Goal: Information Seeking & Learning: Learn about a topic

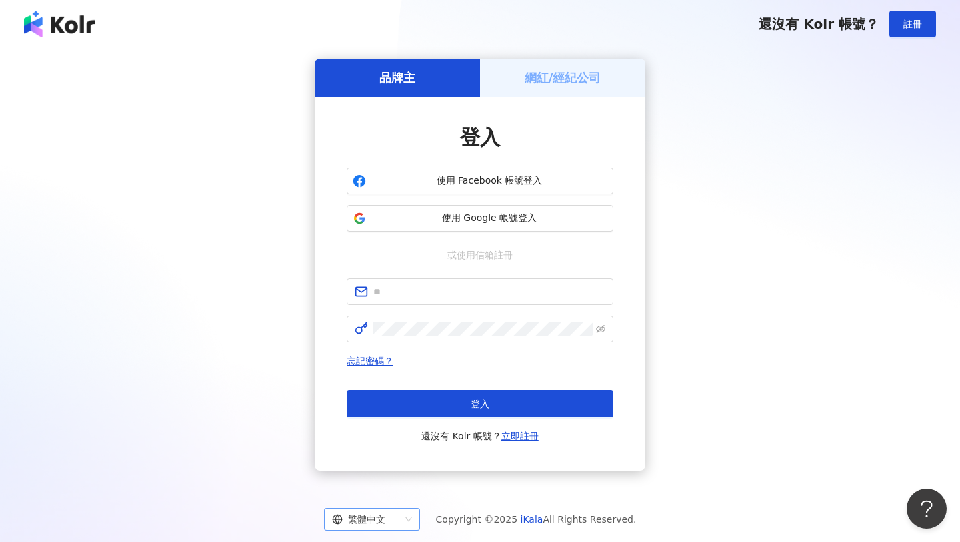
click at [387, 526] on div "繁體中文" at bounding box center [366, 518] width 68 height 21
click at [384, 468] on div "English" at bounding box center [377, 468] width 75 height 15
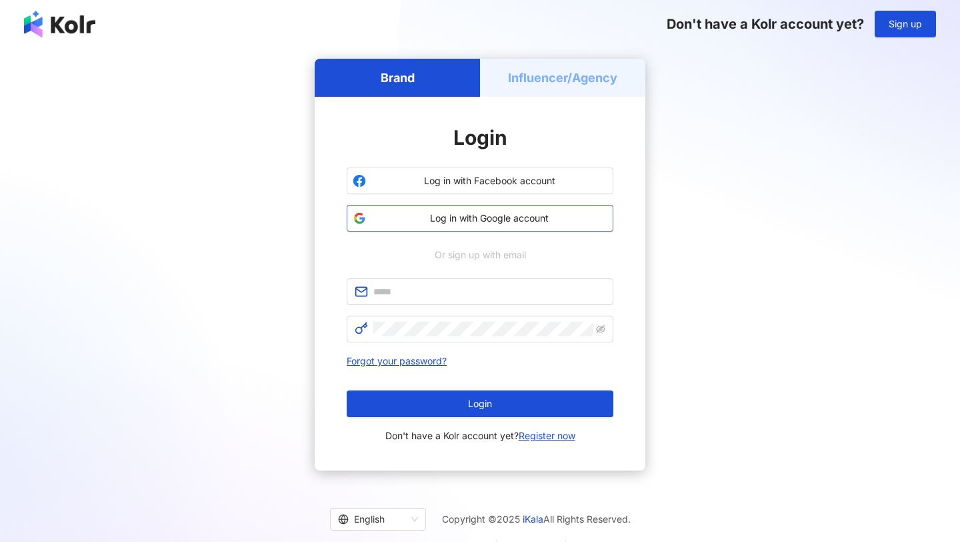
click at [476, 221] on span "Log in with Google account" at bounding box center [489, 217] width 236 height 13
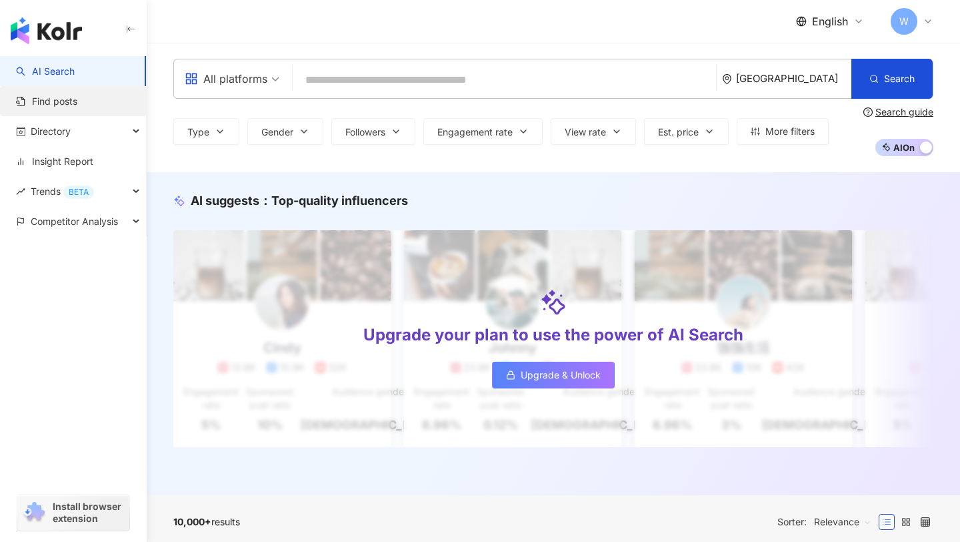
click at [77, 95] on link "Find posts" at bounding box center [46, 101] width 61 height 13
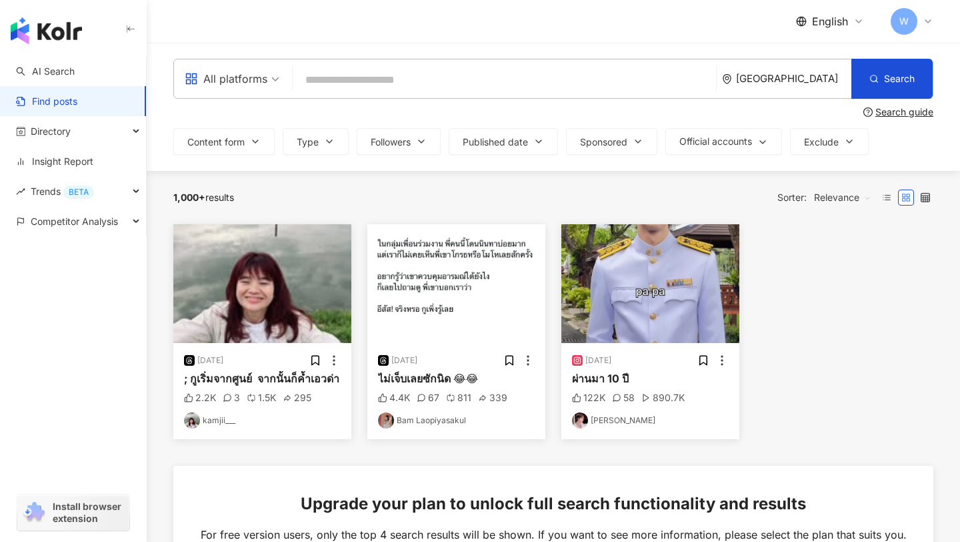
click at [377, 85] on input "search" at bounding box center [504, 79] width 413 height 29
click at [581, 115] on div "Search guide" at bounding box center [553, 112] width 760 height 11
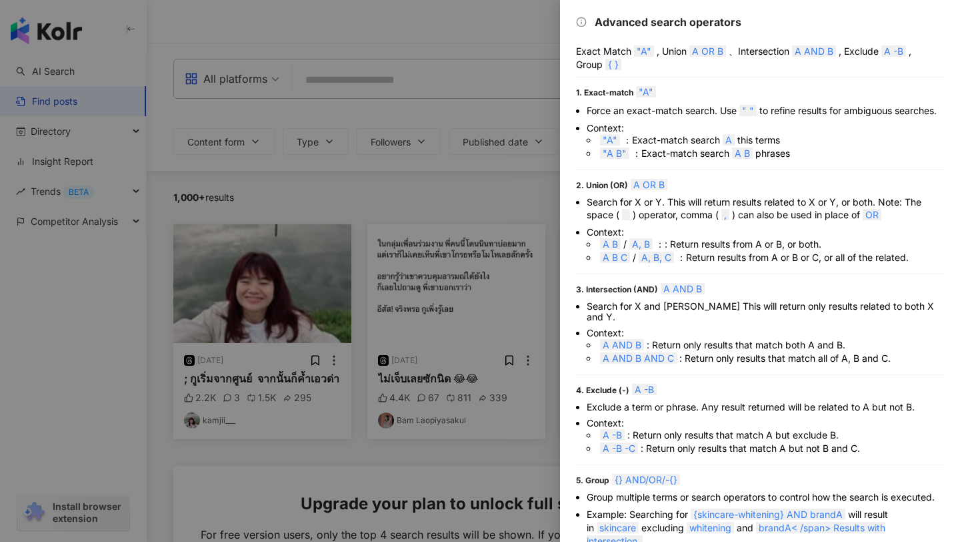
click at [474, 120] on div at bounding box center [480, 271] width 960 height 542
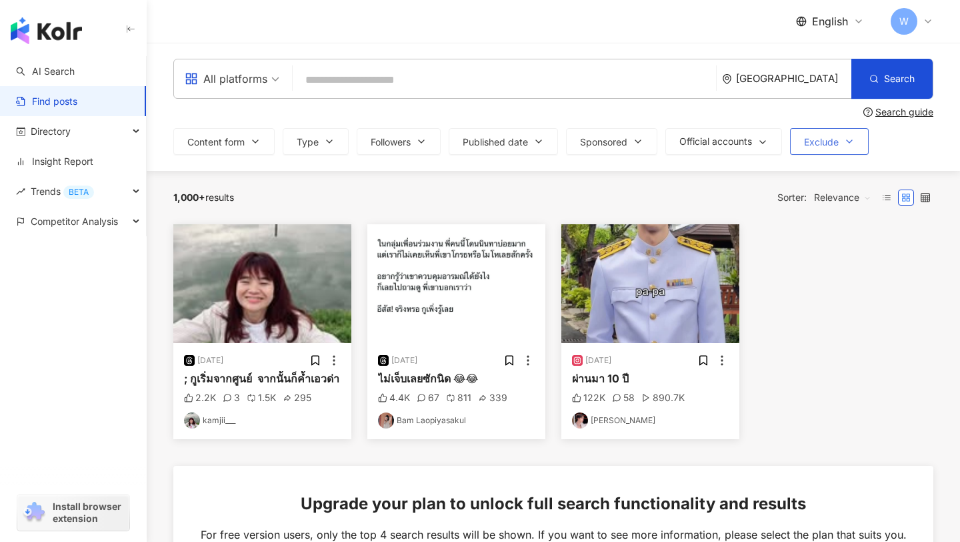
click at [846, 146] on button "Exclude" at bounding box center [829, 141] width 79 height 27
click at [750, 151] on button "Official accounts" at bounding box center [724, 141] width 117 height 27
click at [620, 146] on span "Sponsored" at bounding box center [603, 142] width 47 height 11
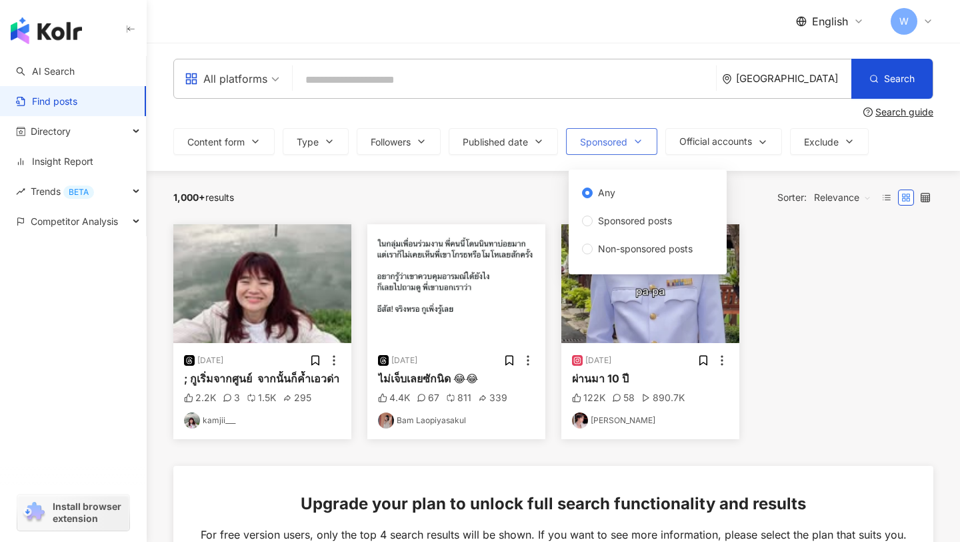
click at [620, 146] on span "Sponsored" at bounding box center [603, 142] width 47 height 11
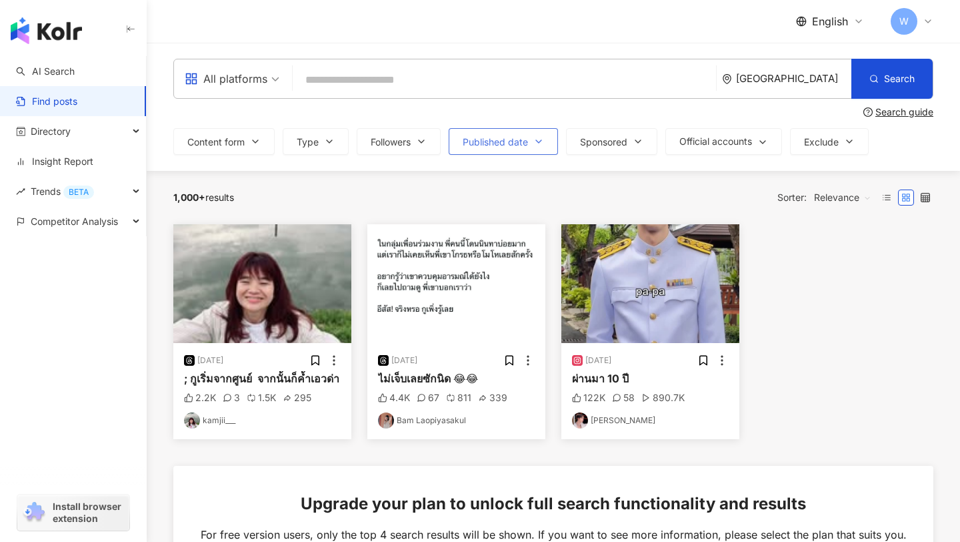
click at [518, 146] on span "Published date" at bounding box center [495, 142] width 65 height 11
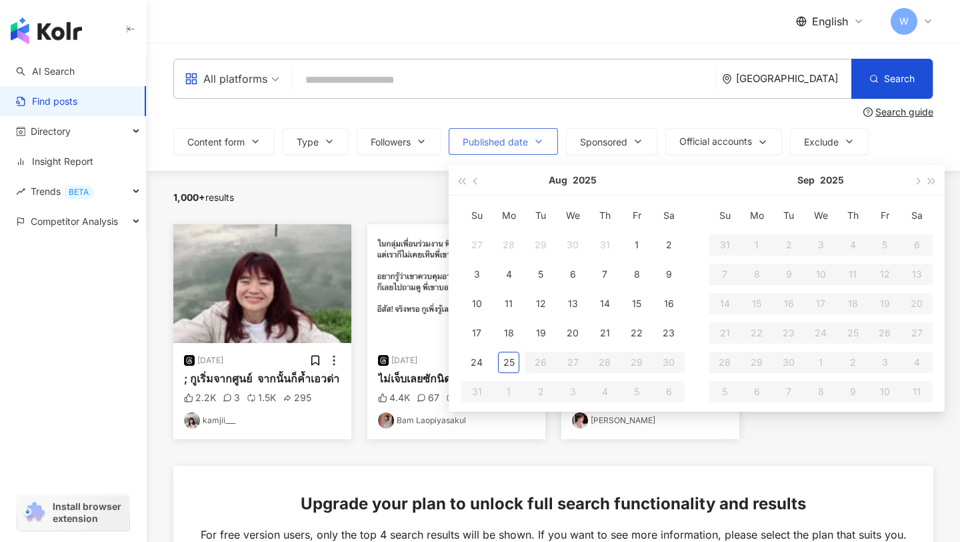
click at [518, 146] on span "Published date" at bounding box center [495, 142] width 65 height 11
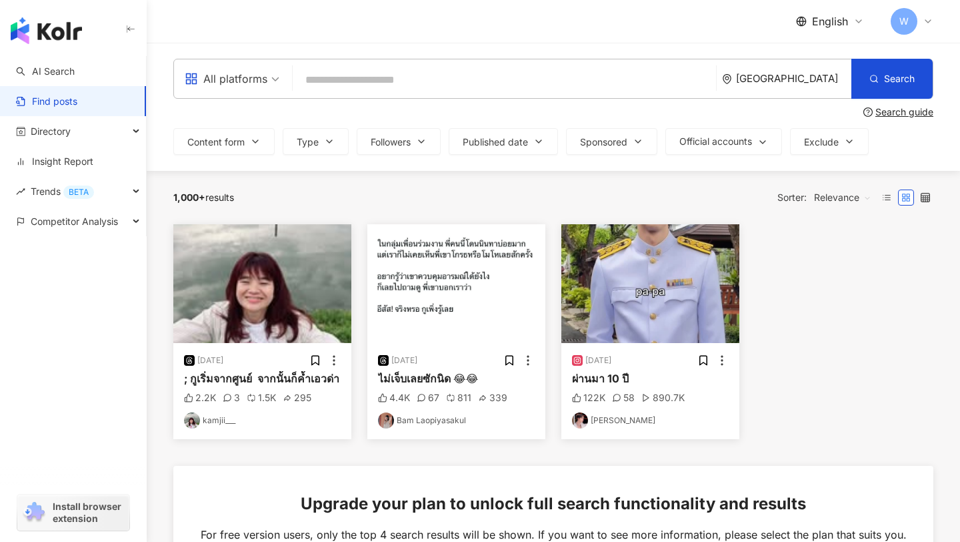
click at [430, 183] on div "1,000+ results Sorter: Relevance" at bounding box center [553, 197] width 760 height 53
click at [254, 141] on icon "button" at bounding box center [255, 141] width 11 height 11
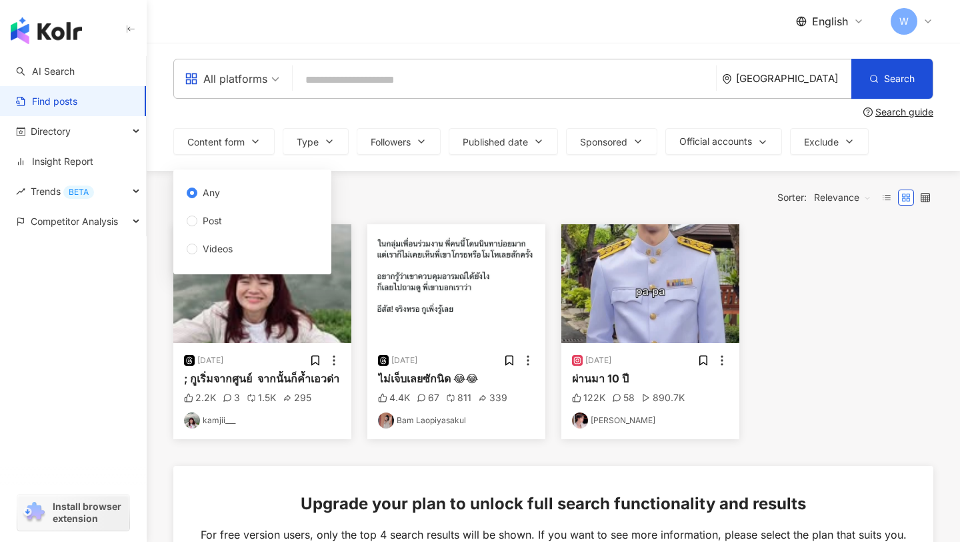
click at [522, 180] on div "1,000+ results Sorter: Relevance" at bounding box center [553, 197] width 760 height 53
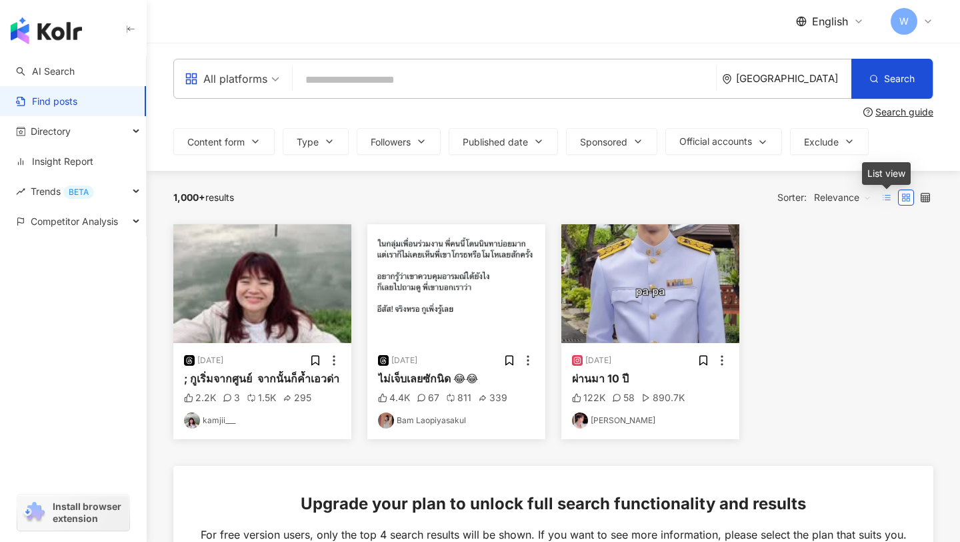
click at [884, 199] on icon at bounding box center [886, 197] width 9 height 9
